Goal: Entertainment & Leisure: Consume media (video, audio)

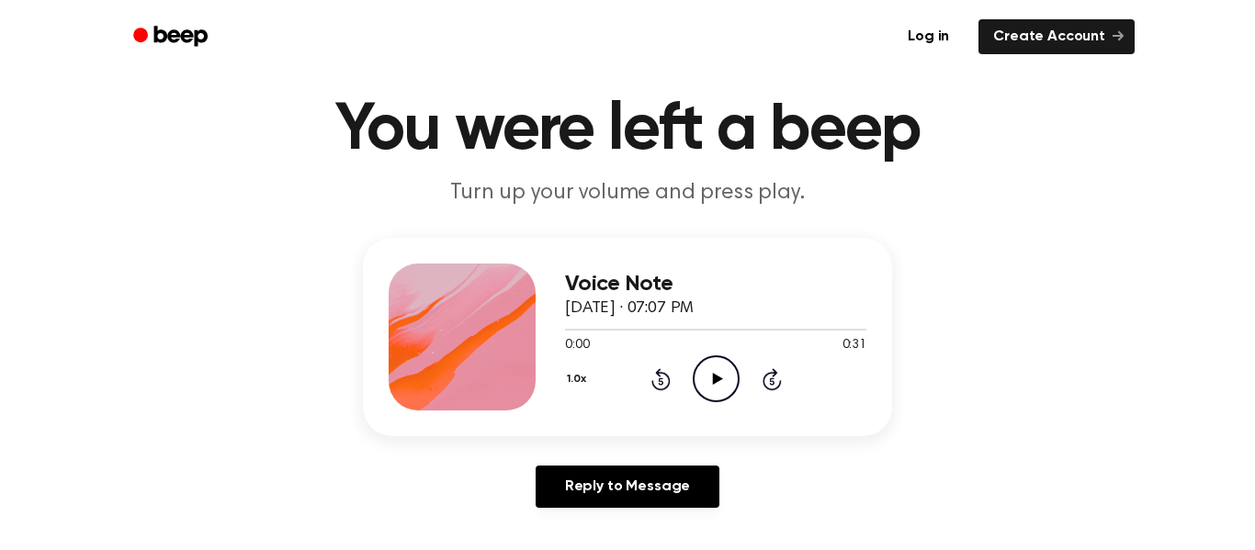
scroll to position [73, 0]
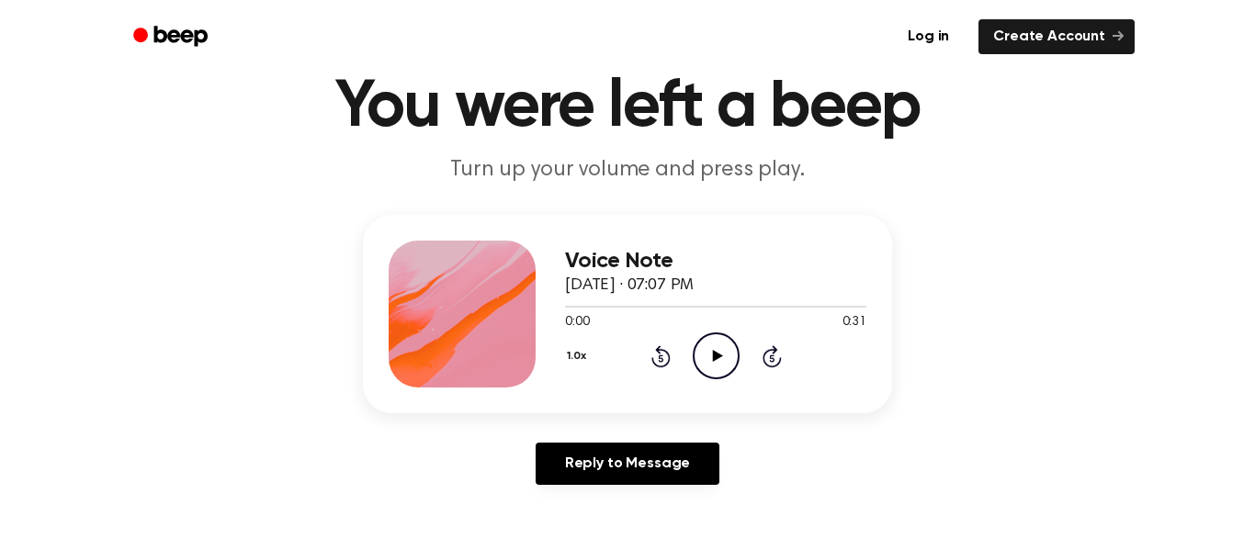
click at [717, 355] on icon at bounding box center [717, 356] width 10 height 12
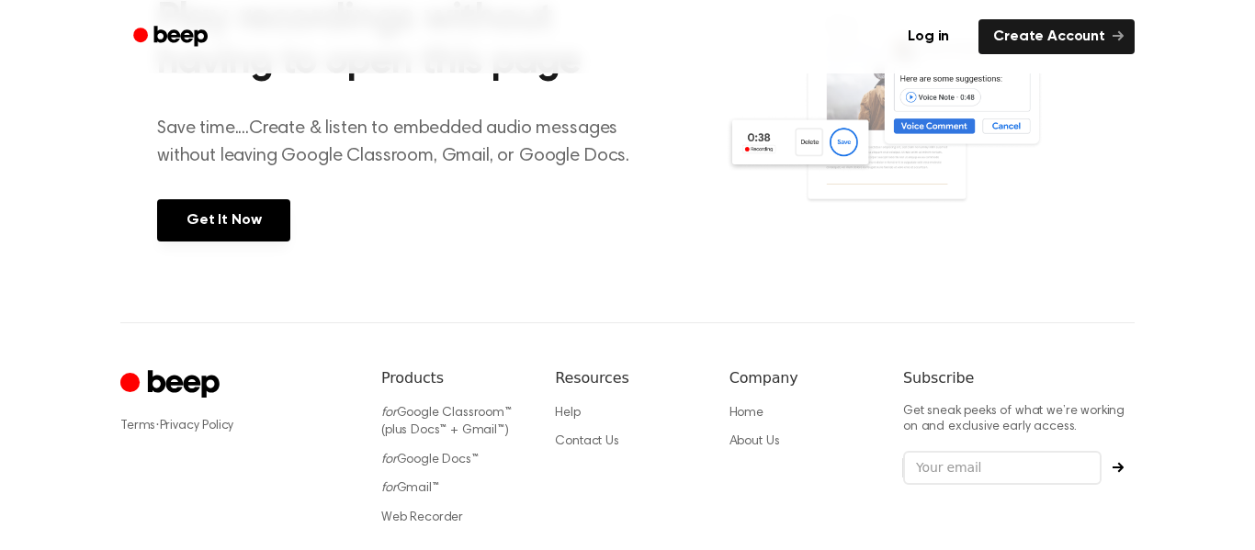
scroll to position [931, 0]
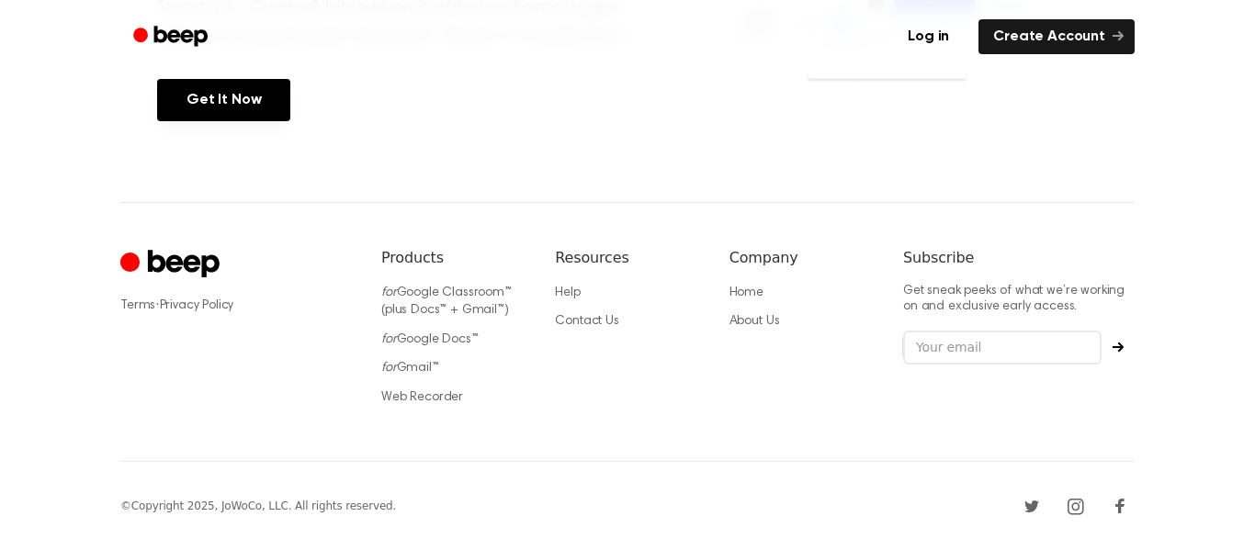
click at [564, 272] on div "Resources Help Contact Us" at bounding box center [627, 332] width 144 height 171
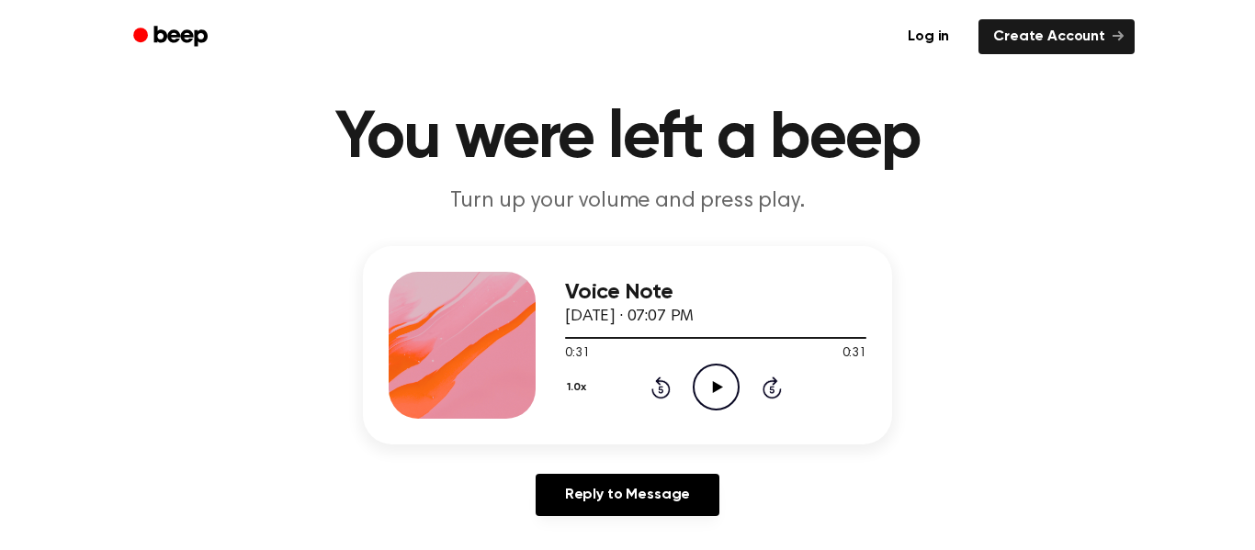
scroll to position [44, 0]
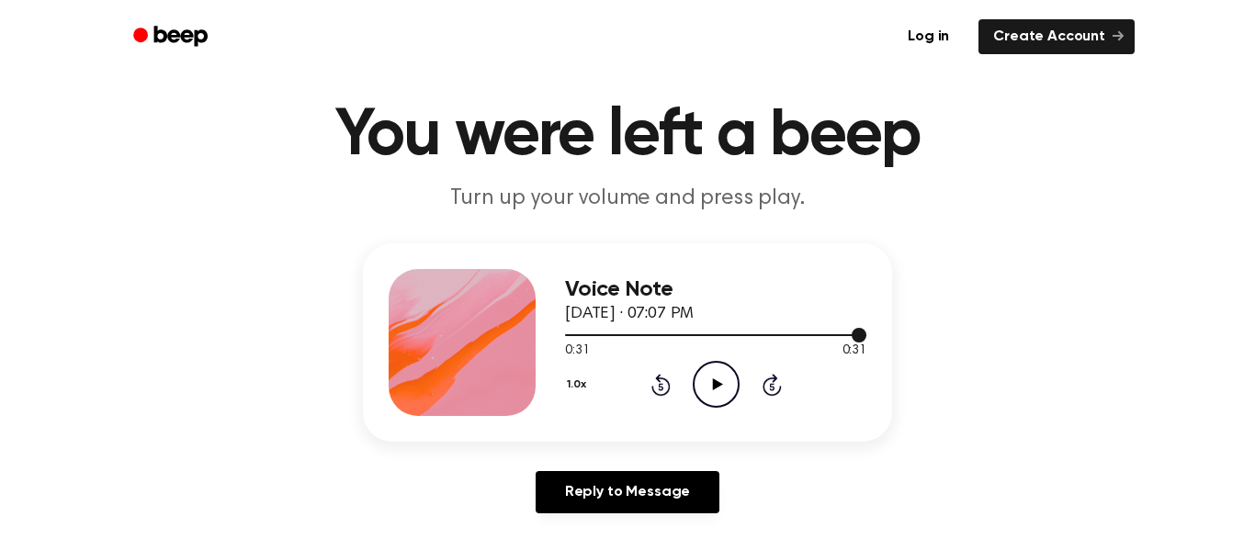
drag, startPoint x: 624, startPoint y: 334, endPoint x: 606, endPoint y: 334, distance: 18.4
click at [606, 334] on div at bounding box center [715, 334] width 301 height 15
click at [588, 335] on div at bounding box center [585, 335] width 40 height 2
click at [538, 335] on div "Voice Note [DATE] · 07:07 PM 0:02 0:31 Your browser does not support the [objec…" at bounding box center [627, 342] width 529 height 198
click at [612, 337] on div at bounding box center [715, 334] width 301 height 15
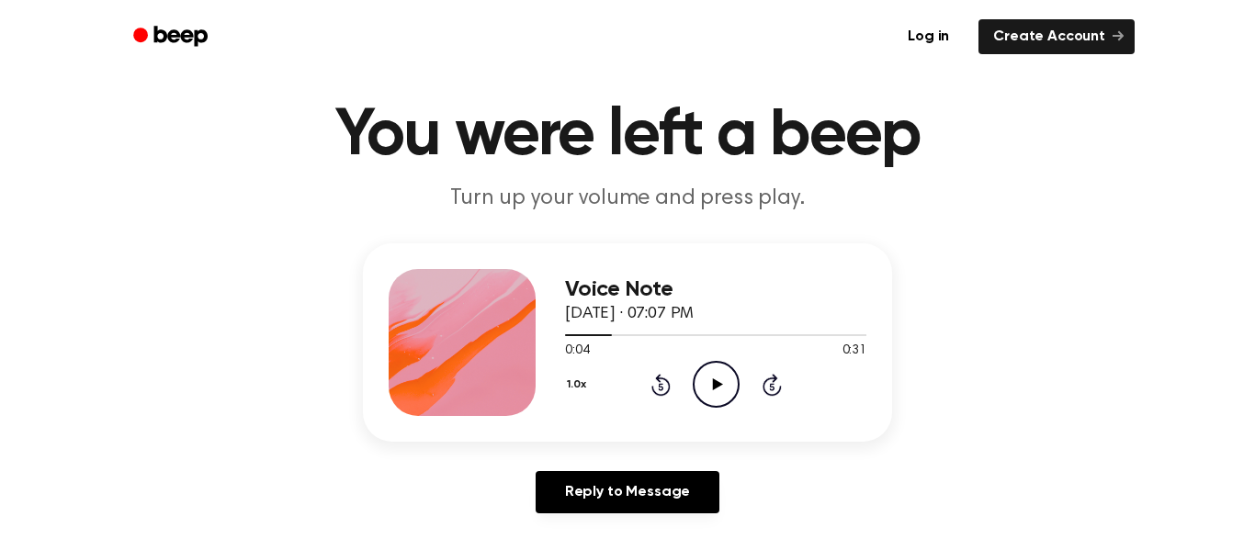
click at [699, 379] on icon "Play Audio" at bounding box center [716, 384] width 47 height 47
click at [704, 334] on div at bounding box center [715, 335] width 301 height 2
click at [719, 386] on icon at bounding box center [716, 385] width 8 height 12
